Goal: Task Accomplishment & Management: Complete application form

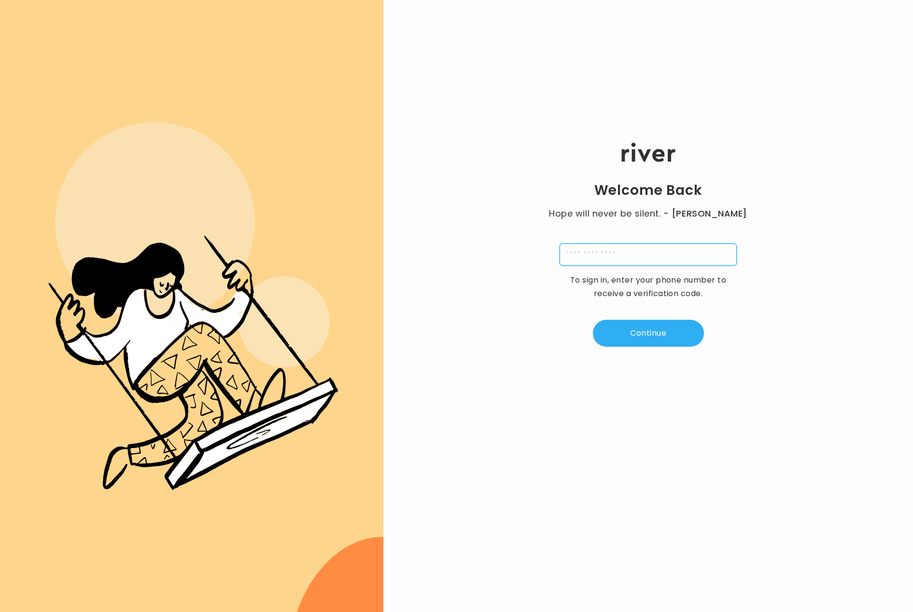
click at [589, 253] on input "tel" at bounding box center [647, 255] width 177 height 22
type input "**********"
click at [594, 264] on input "tel" at bounding box center [647, 255] width 177 height 22
type input "**********"
click at [636, 336] on button "Continue" at bounding box center [648, 333] width 111 height 27
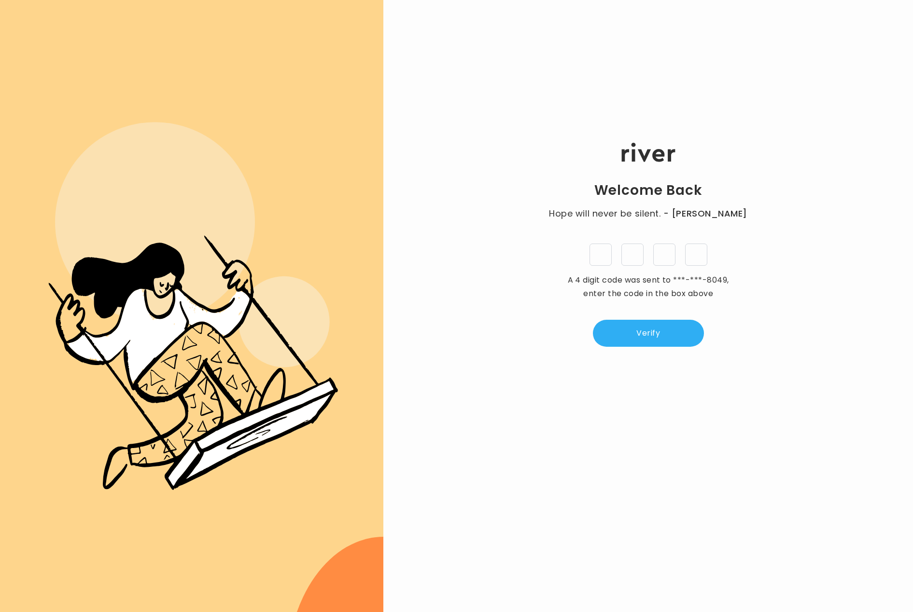
type input "*"
click at [645, 341] on button "Verify" at bounding box center [648, 333] width 111 height 27
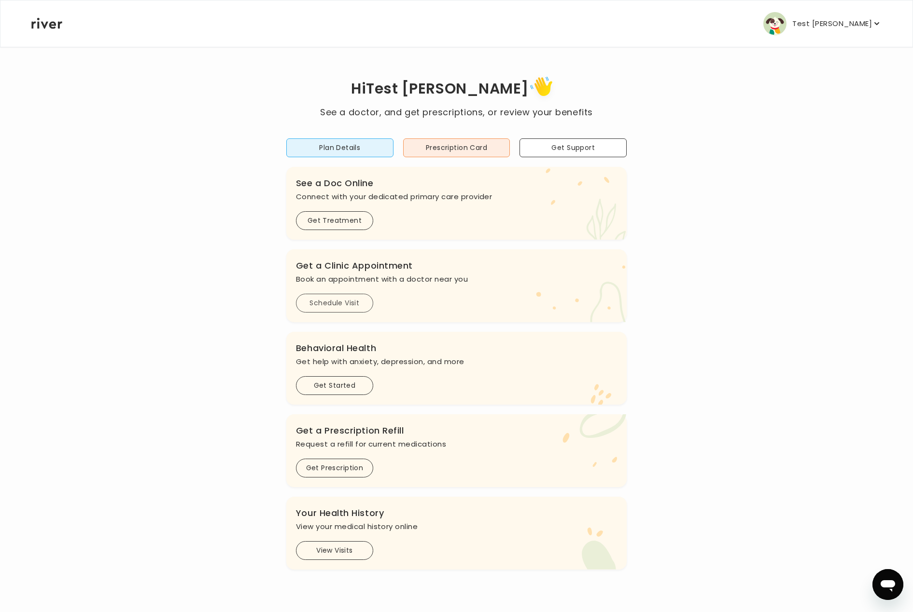
click at [317, 299] on button "Schedule Visit" at bounding box center [334, 303] width 77 height 19
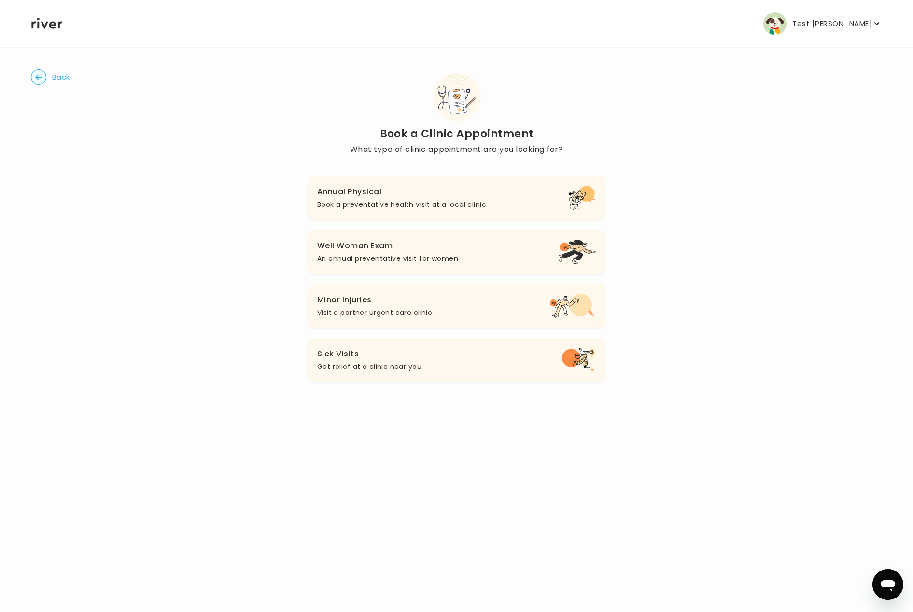
click at [366, 204] on p "Book a preventative health visit at a local clinic." at bounding box center [402, 205] width 170 height 12
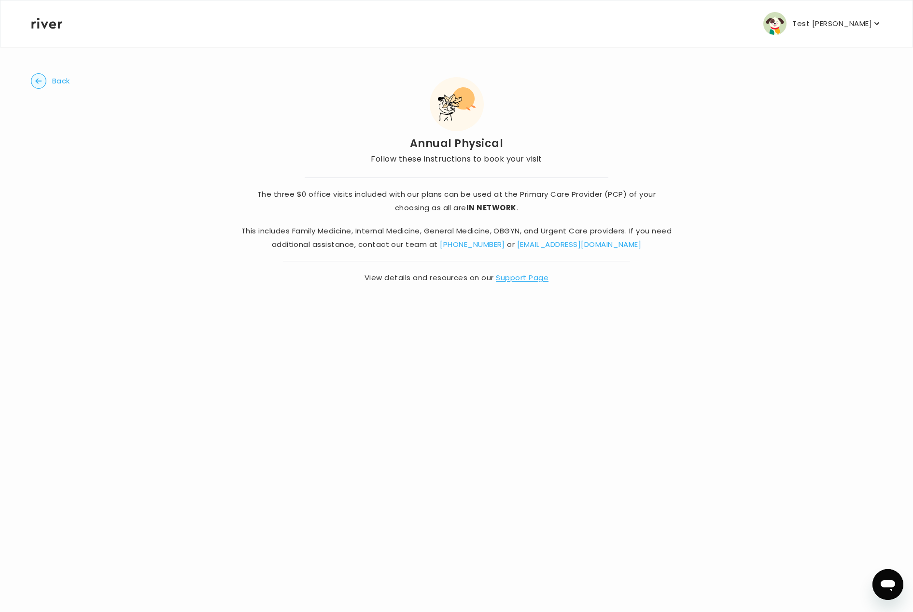
click at [56, 84] on span "Back" at bounding box center [61, 81] width 18 height 14
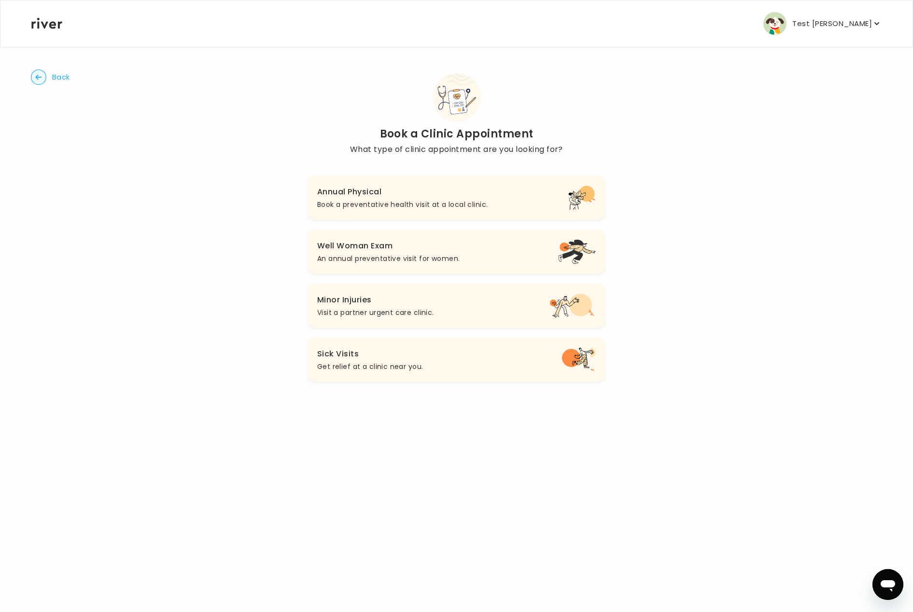
click at [375, 371] on p "Get relief at a clinic near you." at bounding box center [370, 367] width 106 height 12
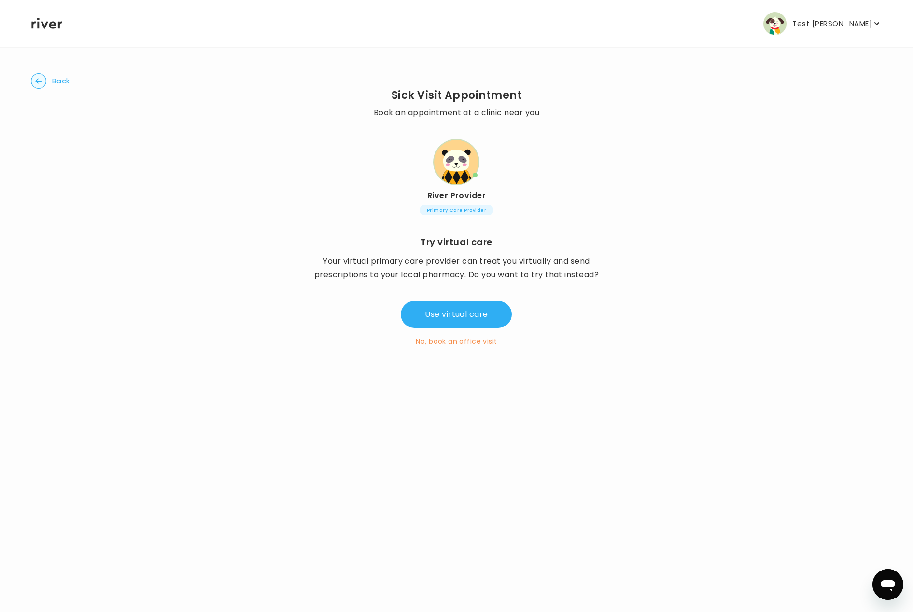
click at [468, 342] on button "No, book an office visit" at bounding box center [455, 342] width 81 height 12
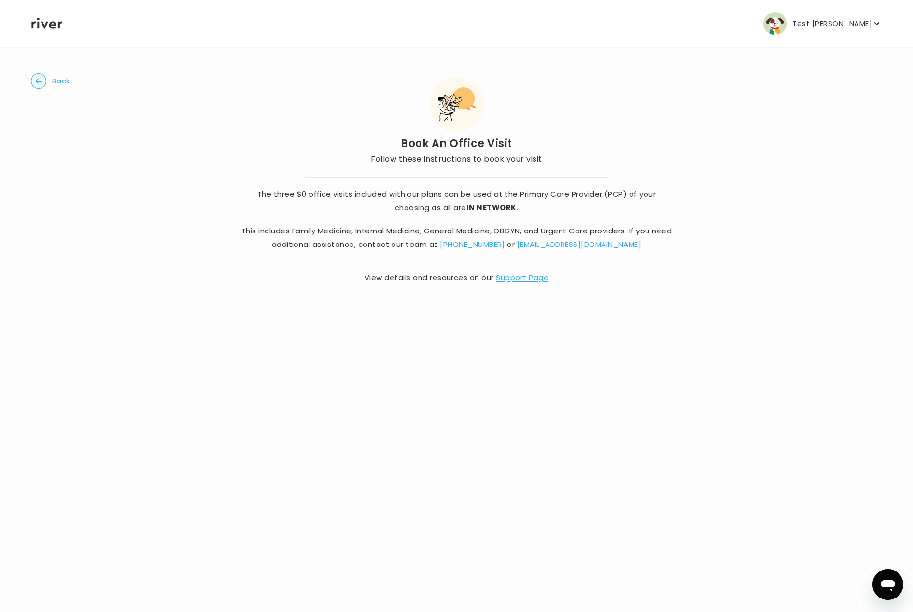
click at [43, 86] on circle "button" at bounding box center [38, 81] width 15 height 15
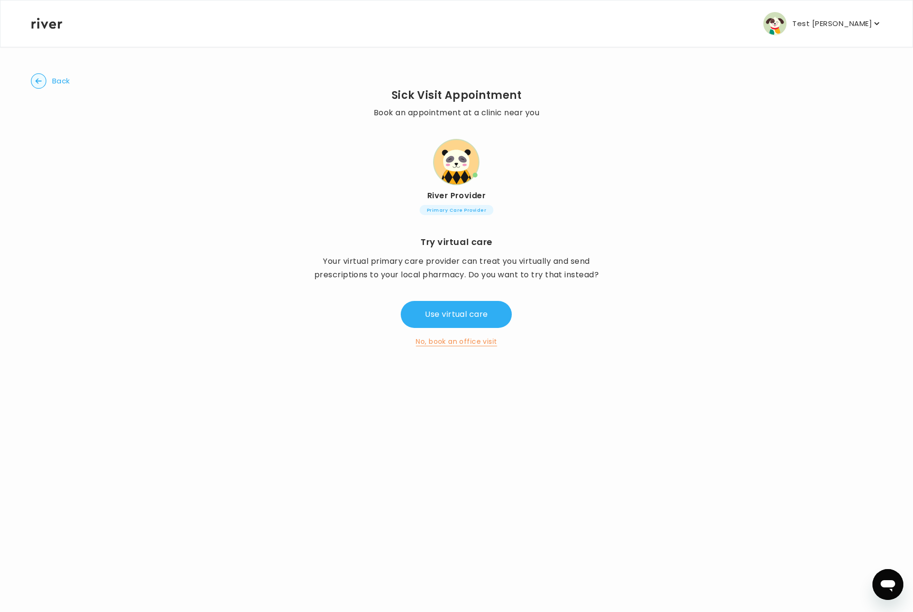
click at [51, 82] on button "Back" at bounding box center [50, 80] width 39 height 15
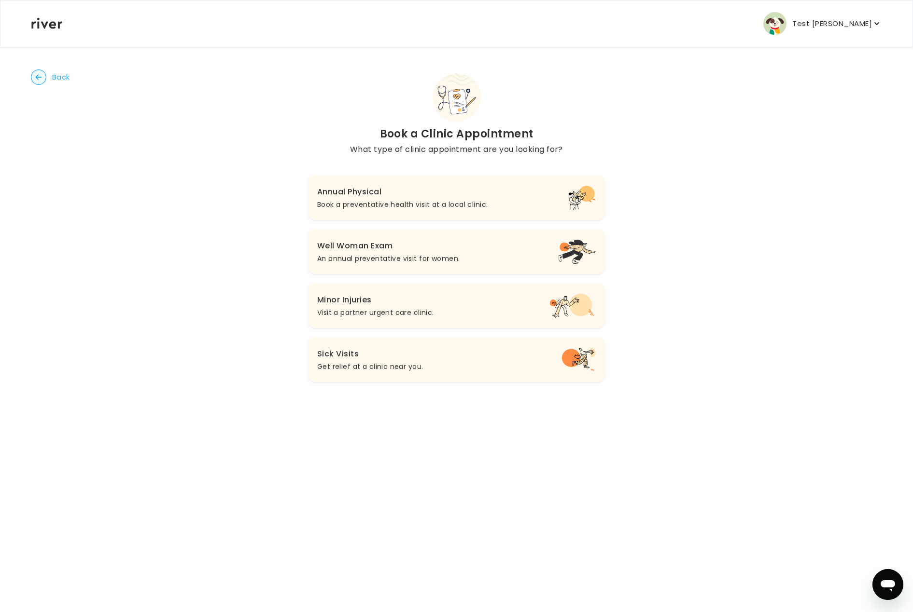
click at [52, 82] on span "Back" at bounding box center [61, 77] width 18 height 14
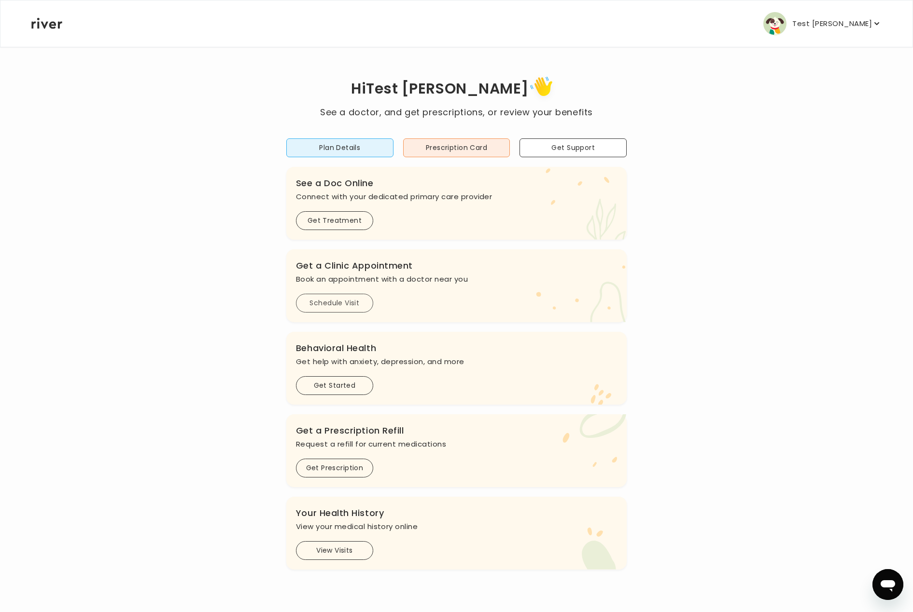
click at [325, 304] on button "Schedule Visit" at bounding box center [334, 303] width 77 height 19
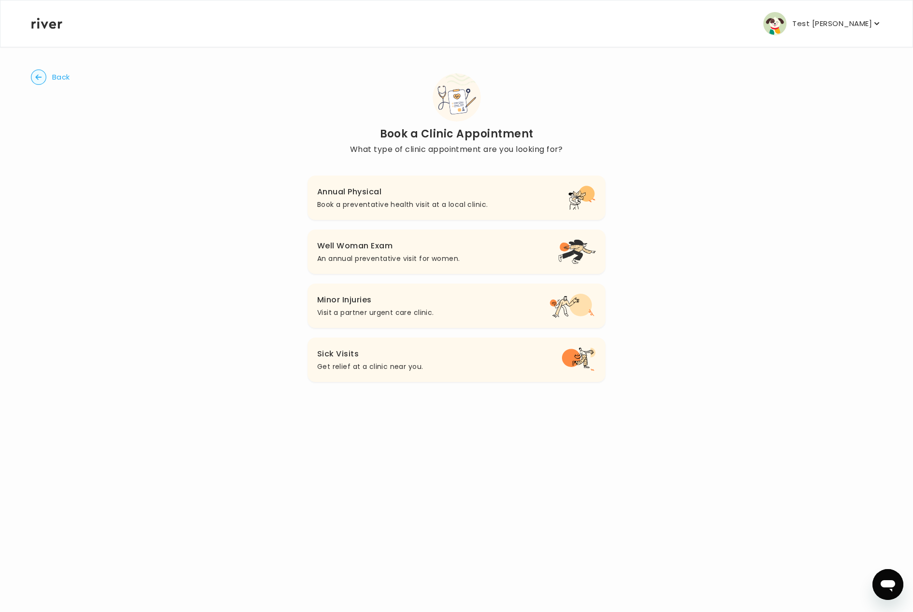
click at [370, 352] on h3 "Sick Visits" at bounding box center [370, 354] width 106 height 14
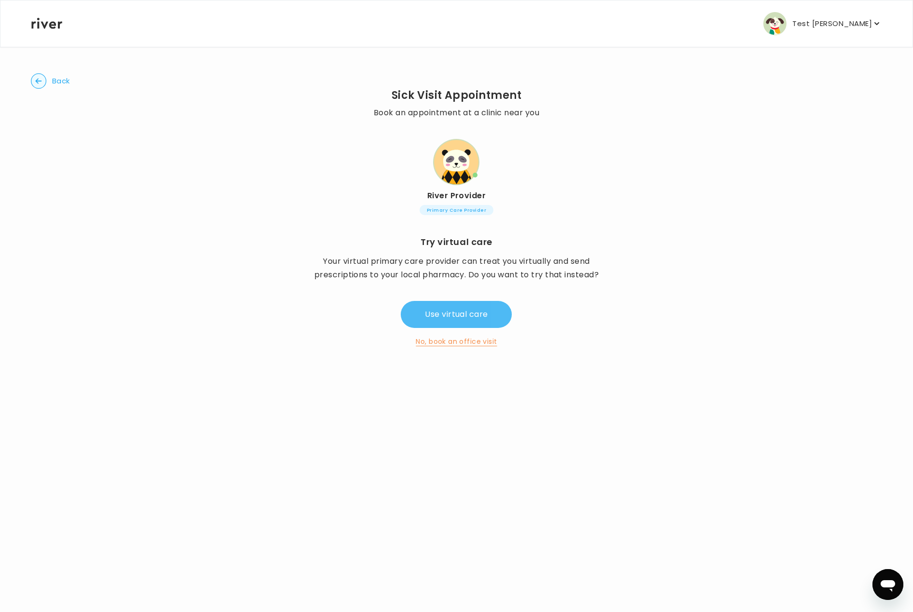
click at [438, 318] on button "Use virtual care" at bounding box center [456, 314] width 111 height 27
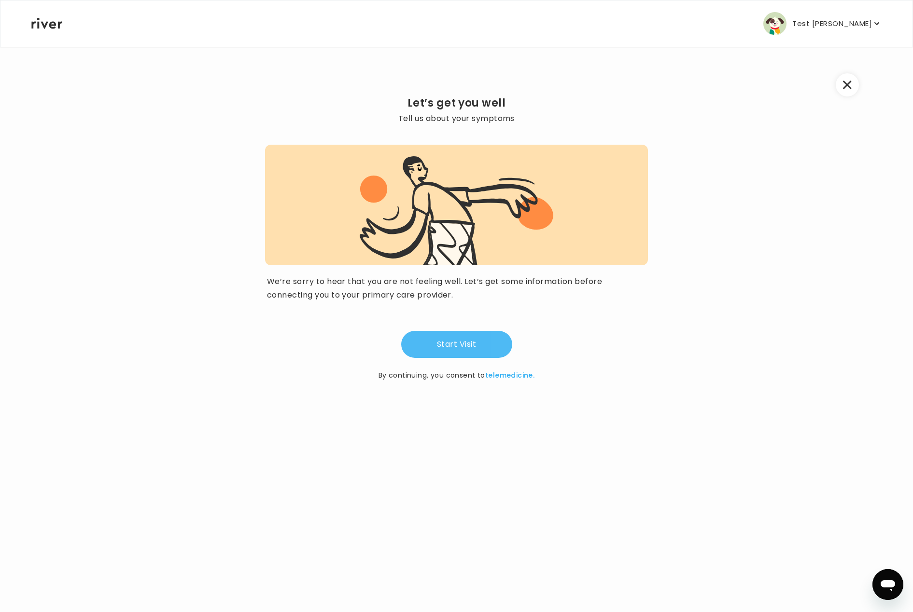
click at [425, 346] on button "Start Visit" at bounding box center [456, 344] width 111 height 27
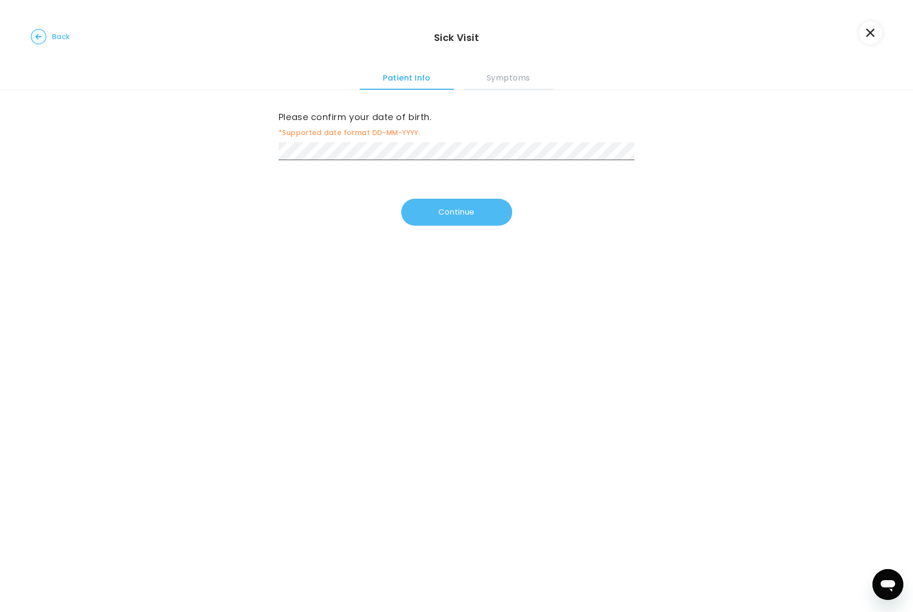
click at [409, 222] on button "Continue" at bounding box center [456, 212] width 111 height 27
click at [458, 220] on button "Continue" at bounding box center [456, 214] width 111 height 27
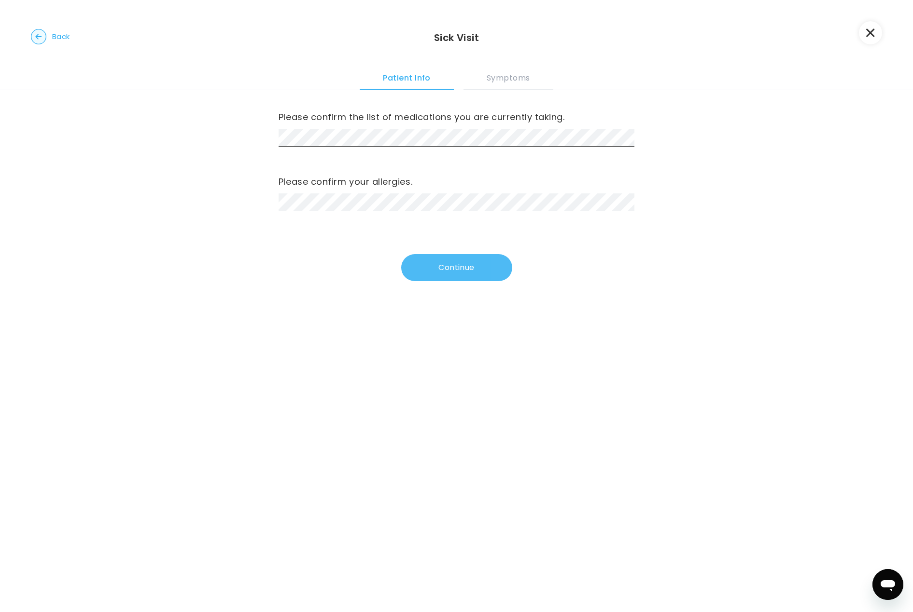
click at [458, 261] on button "Continue" at bounding box center [456, 267] width 111 height 27
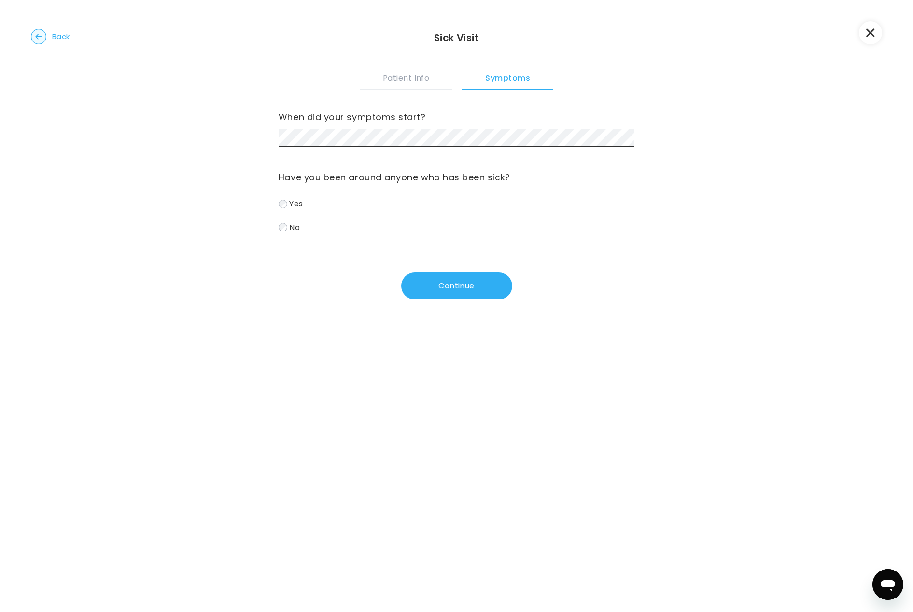
click at [292, 225] on span "No" at bounding box center [294, 226] width 11 height 11
click at [450, 282] on button "Continue" at bounding box center [456, 286] width 111 height 27
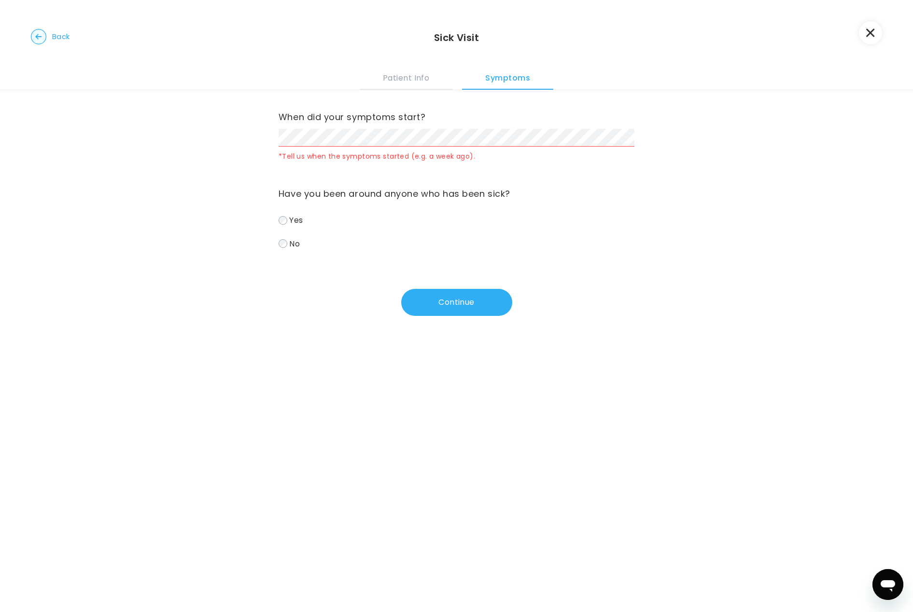
click at [343, 121] on label "When did your symptoms start?" at bounding box center [456, 117] width 356 height 15
click at [344, 149] on div "When did your symptoms start? *Tell us when the symptoms started (e.g. a week a…" at bounding box center [456, 137] width 356 height 54
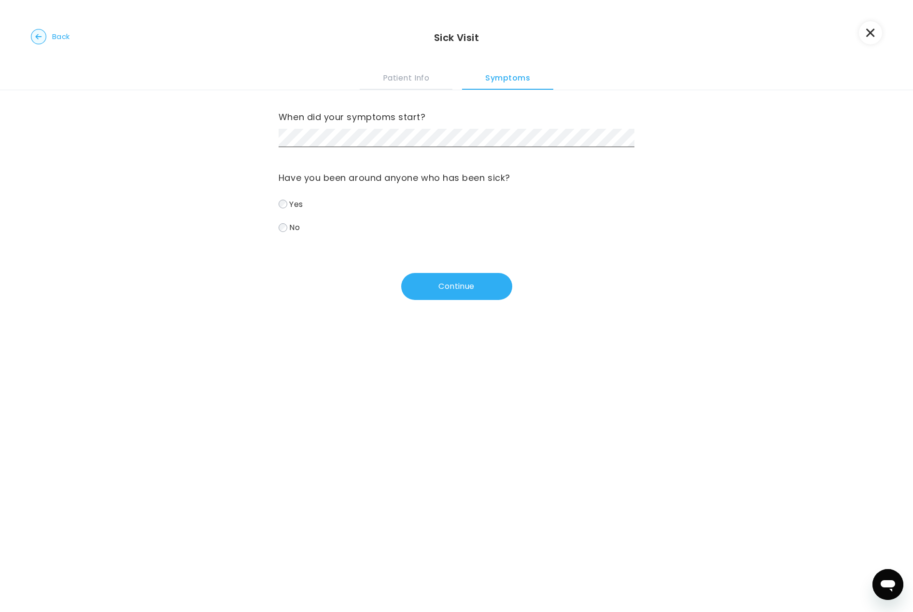
click at [487, 269] on div "When did your symptoms start? Have you been around anyone who has been sick? Ye…" at bounding box center [456, 195] width 356 height 210
click at [483, 280] on button "Continue" at bounding box center [456, 286] width 111 height 27
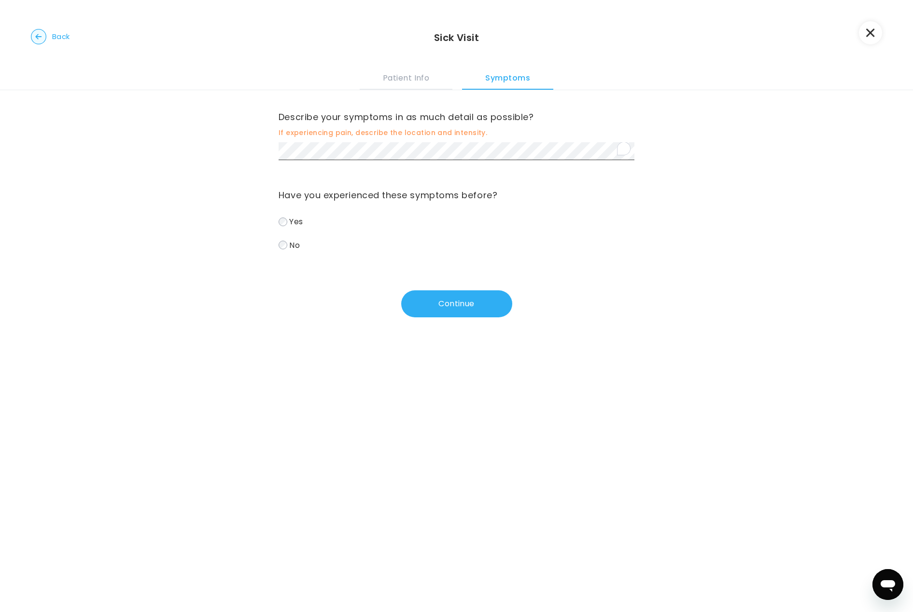
click at [292, 245] on span "No" at bounding box center [294, 244] width 11 height 11
click at [469, 304] on button "Continue" at bounding box center [456, 303] width 111 height 27
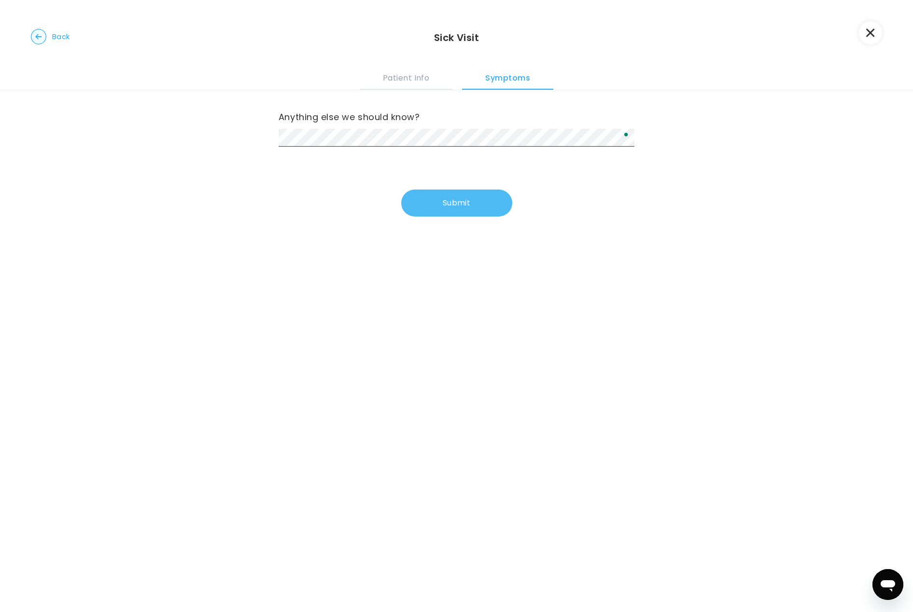
click at [449, 201] on button "Submit" at bounding box center [456, 203] width 111 height 27
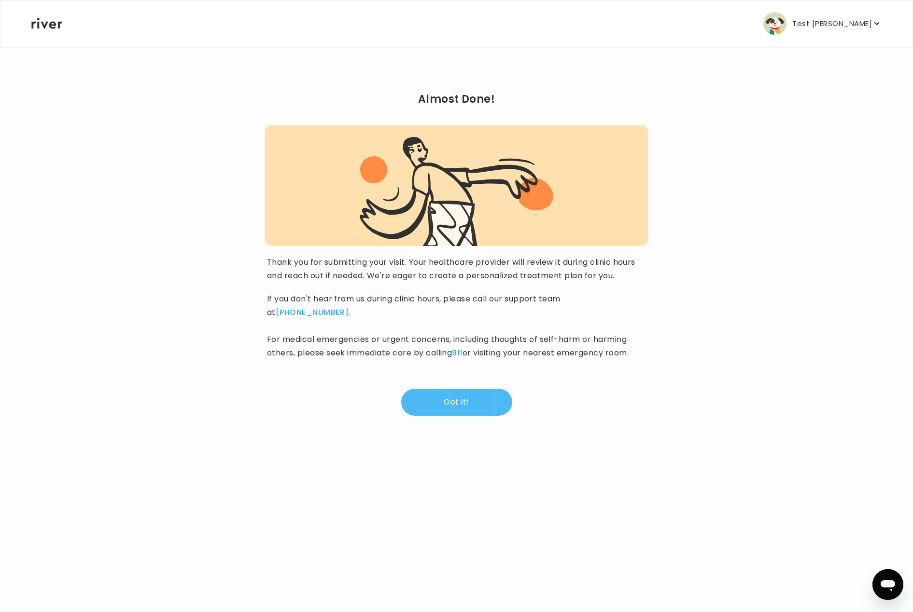
click at [456, 397] on button "Got it!" at bounding box center [456, 402] width 111 height 27
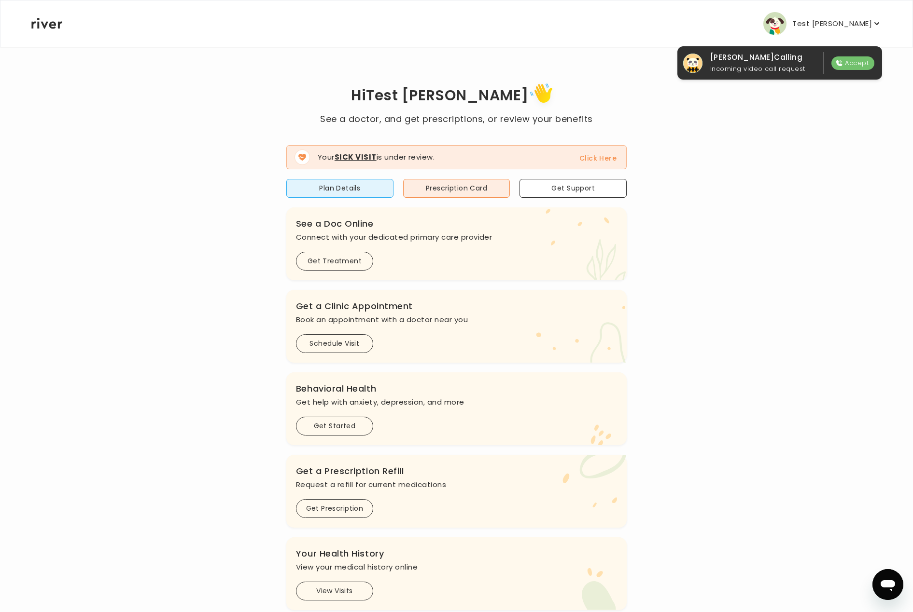
scroll to position [28, 0]
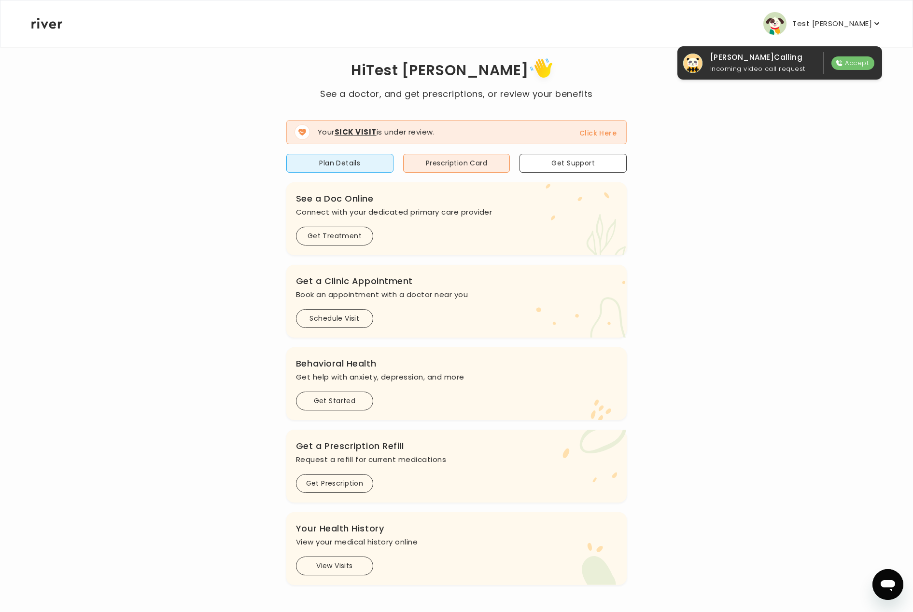
click at [817, 22] on p "Test [PERSON_NAME]" at bounding box center [832, 24] width 80 height 14
